Goal: Go to known website: Access a specific website the user already knows

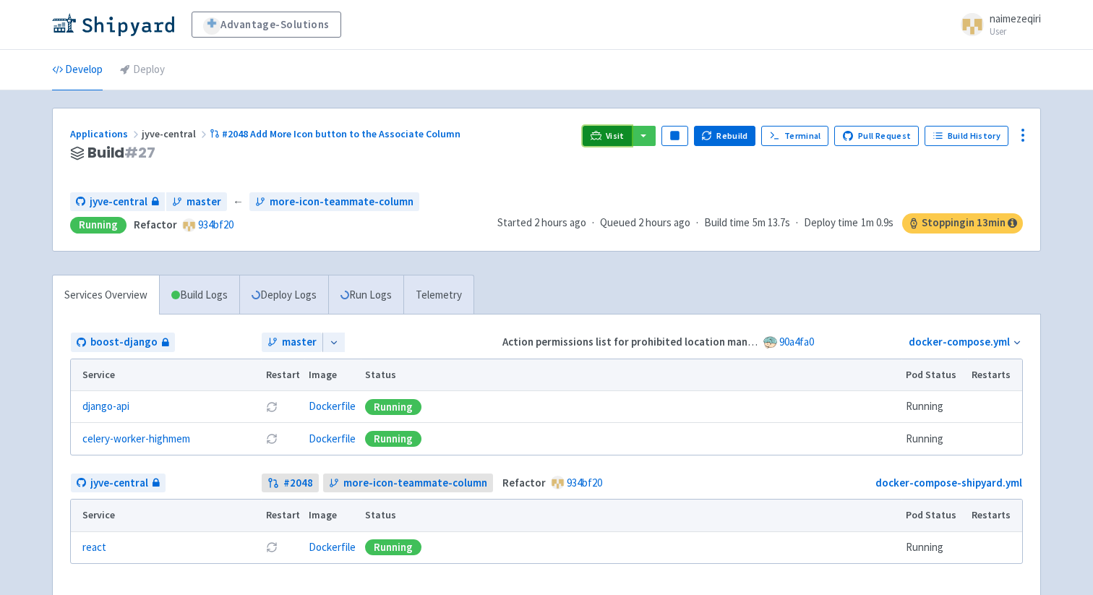
click at [622, 137] on span "Visit" at bounding box center [615, 136] width 19 height 12
